Goal: Register for event/course

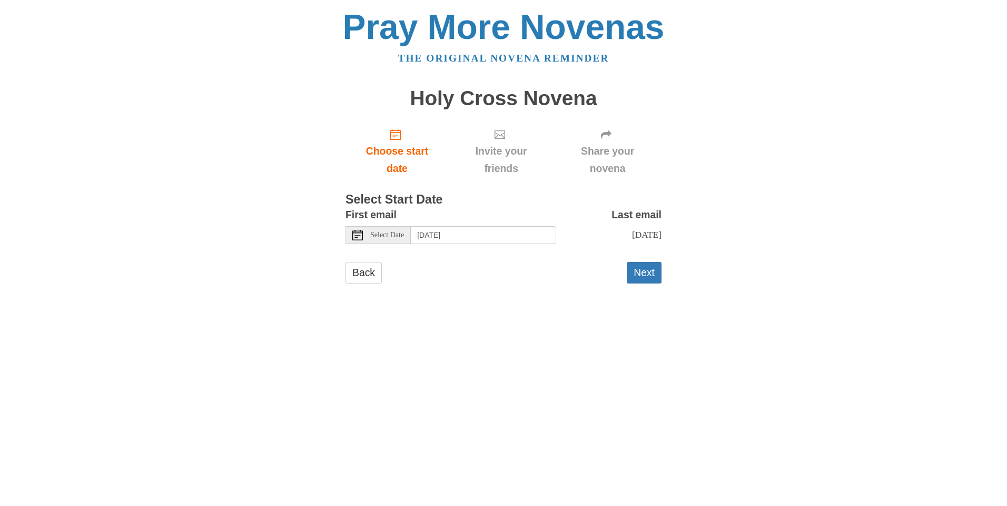
click at [353, 236] on use at bounding box center [357, 235] width 11 height 11
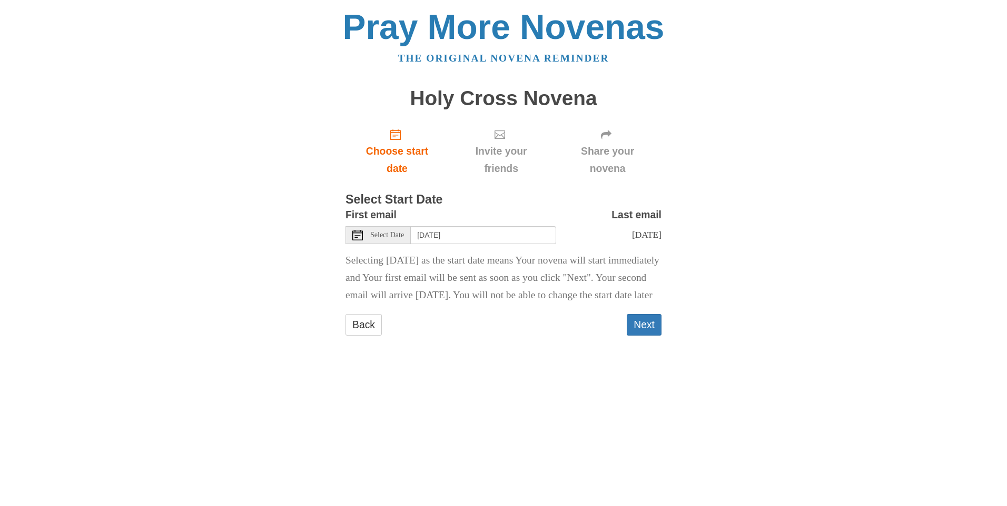
click at [357, 235] on icon at bounding box center [357, 235] width 11 height 11
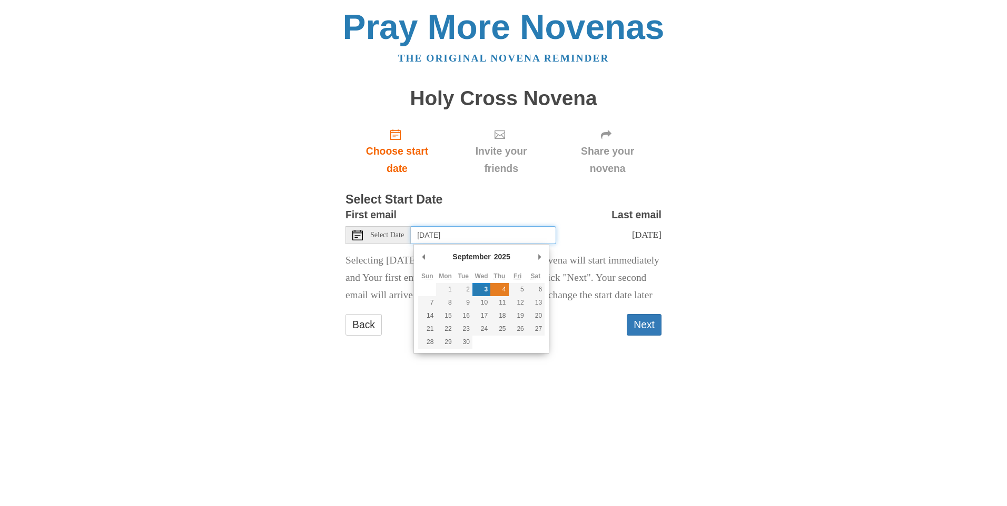
type input "Thursday, September 4th"
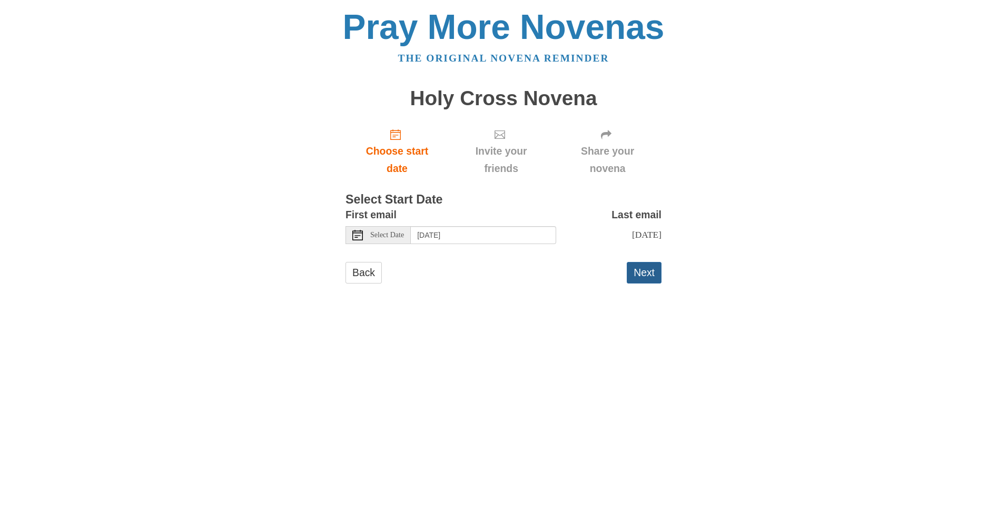
click at [648, 271] on button "Next" at bounding box center [644, 273] width 35 height 22
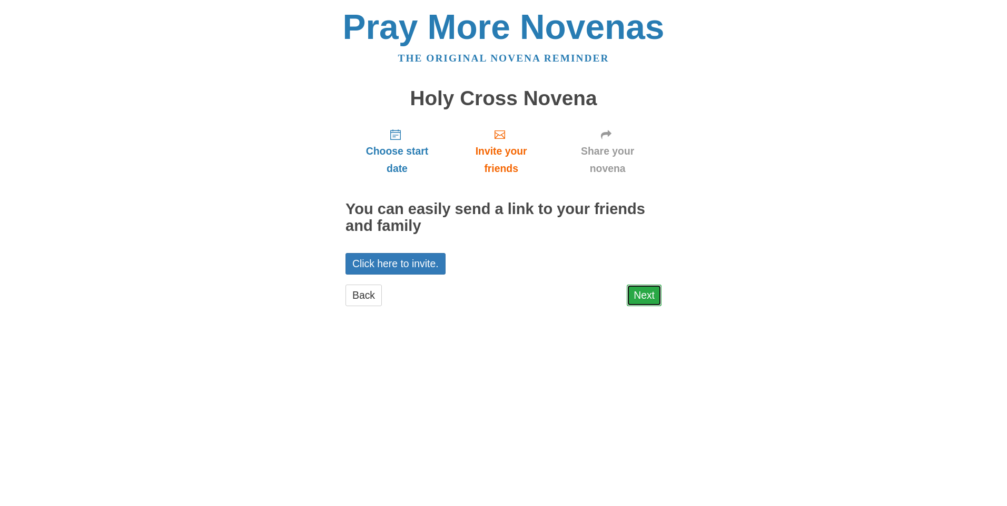
click at [642, 295] on link "Next" at bounding box center [644, 296] width 35 height 22
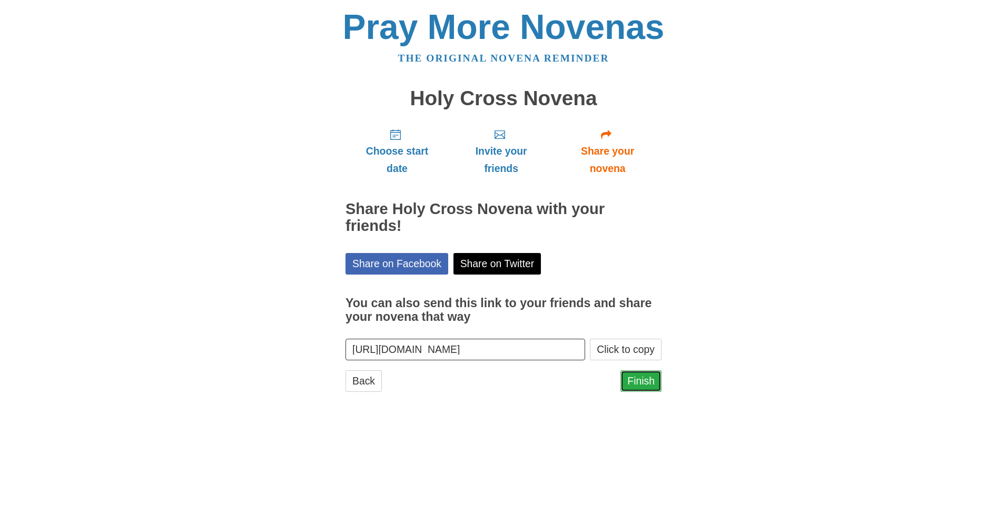
click at [645, 380] on link "Finish" at bounding box center [640, 382] width 41 height 22
